Goal: Check status: Check status

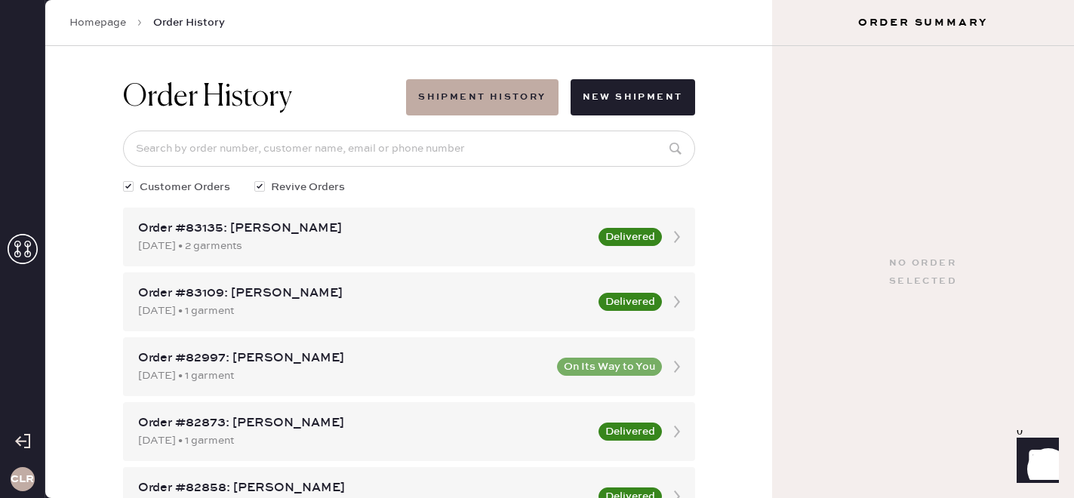
click at [28, 248] on icon at bounding box center [23, 249] width 30 height 30
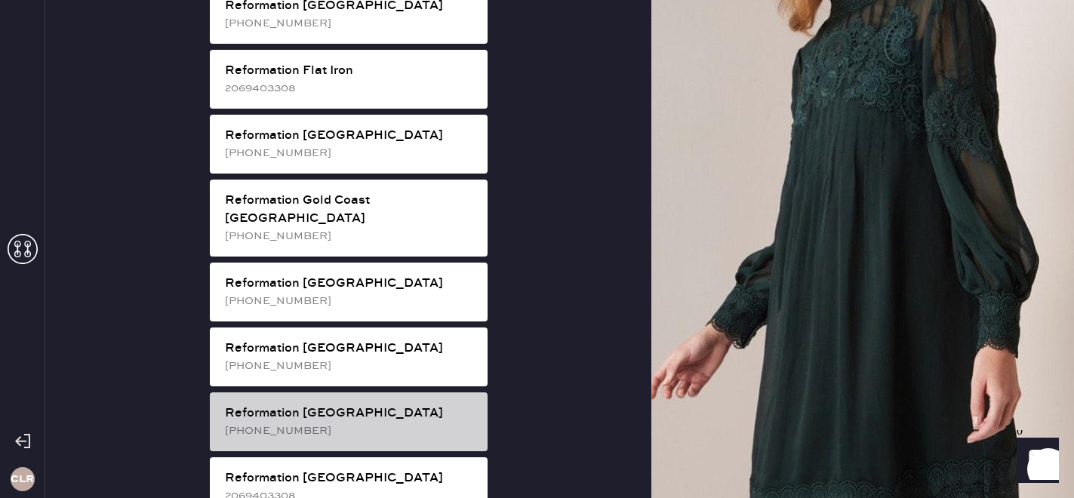
scroll to position [1051, 0]
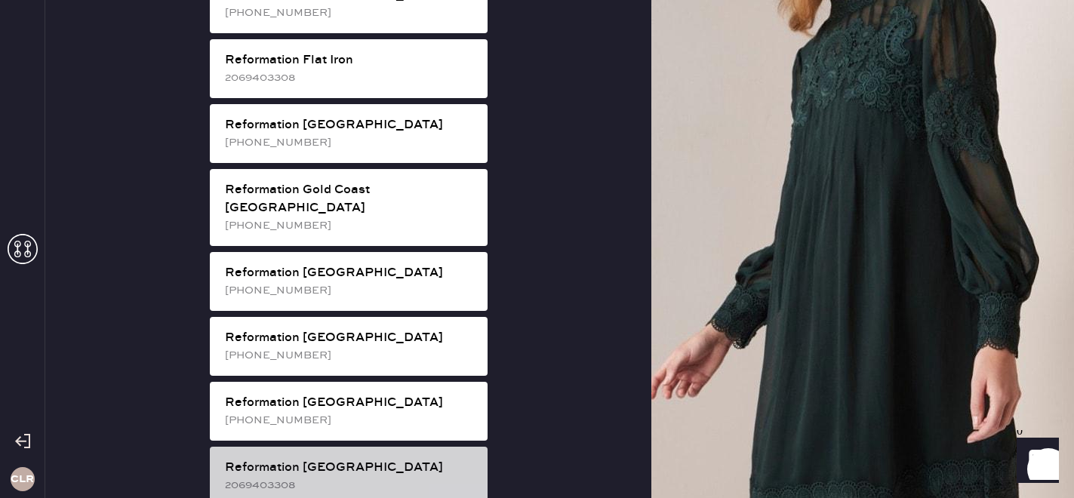
click at [338, 477] on div "2069403308" at bounding box center [350, 485] width 251 height 17
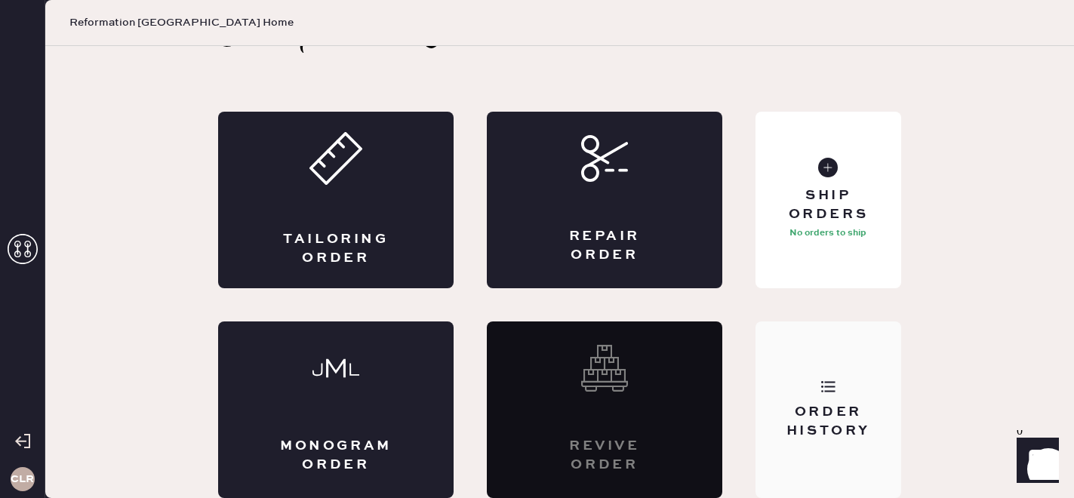
click at [878, 405] on div "Order History" at bounding box center [829, 422] width 122 height 38
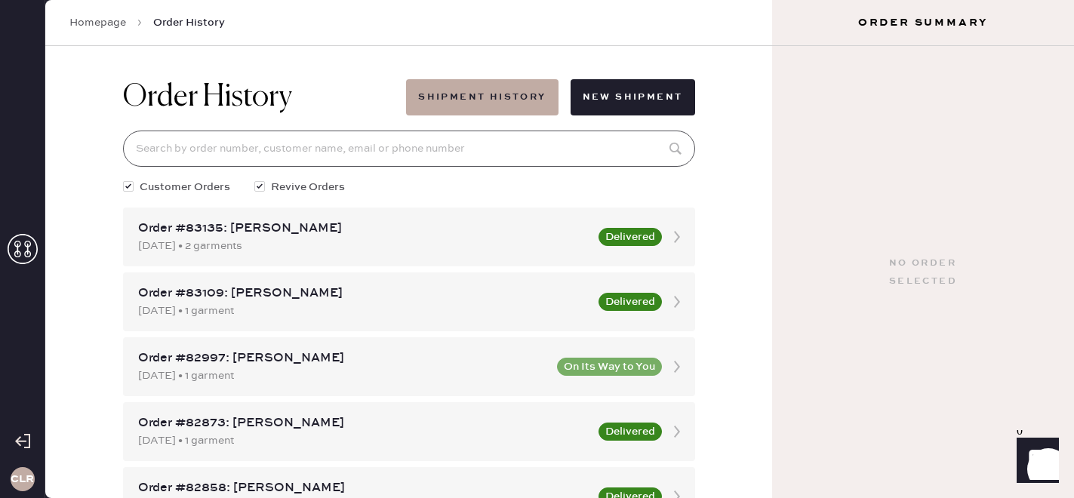
click at [410, 131] on input at bounding box center [409, 149] width 572 height 36
paste input "82967"
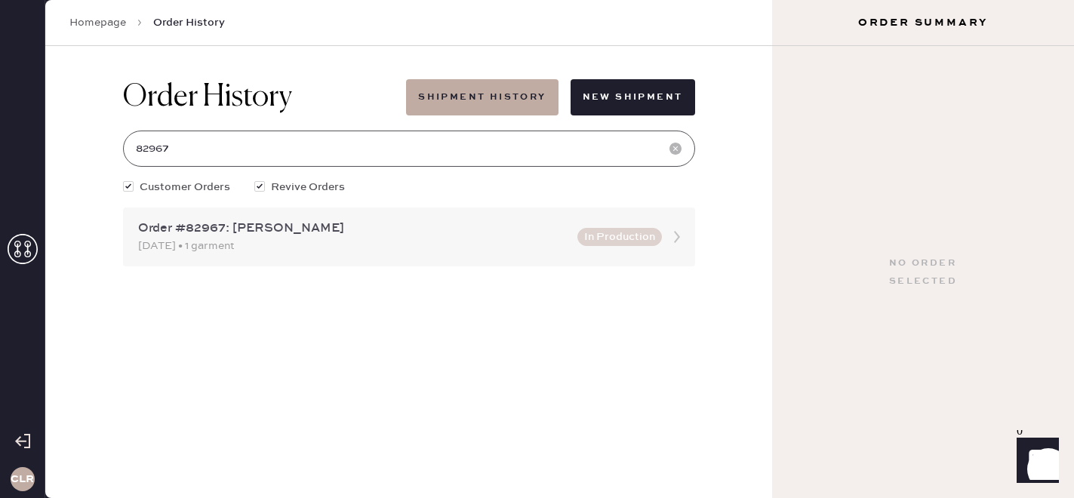
type input "82967"
click at [378, 233] on div "Order #82967: [PERSON_NAME]" at bounding box center [353, 229] width 430 height 18
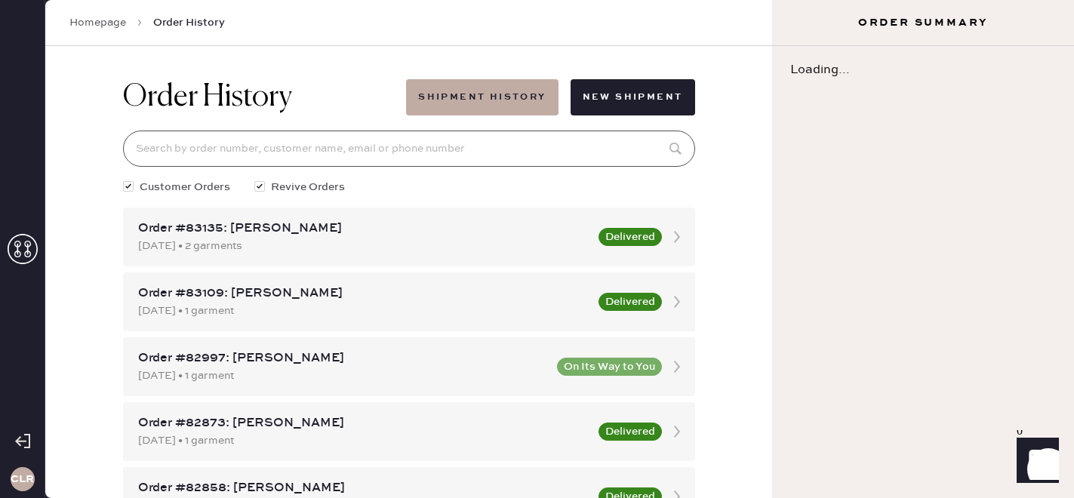
click at [309, 151] on input at bounding box center [409, 149] width 572 height 36
paste input "82967"
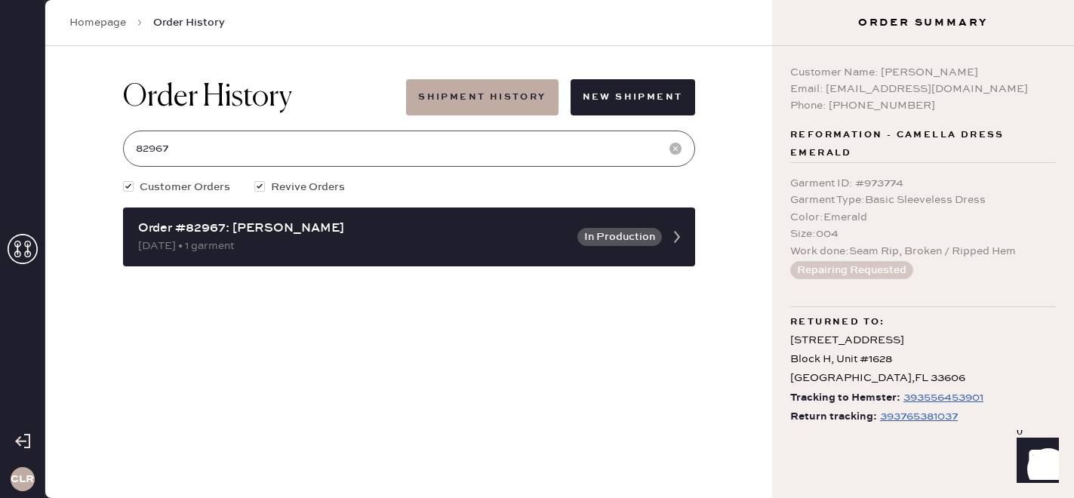
type input "82967"
click at [892, 415] on div "393765381037" at bounding box center [919, 417] width 78 height 18
